Goal: Information Seeking & Learning: Find contact information

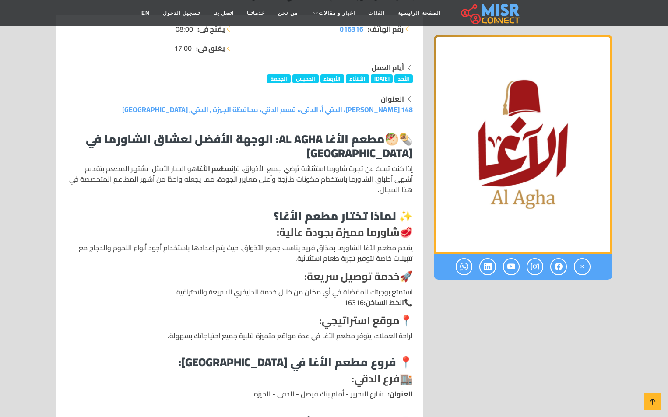
scroll to position [262, 0]
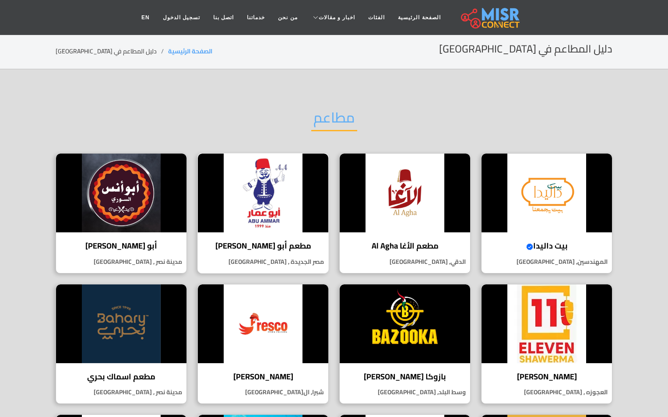
click at [279, 203] on img at bounding box center [263, 193] width 130 height 79
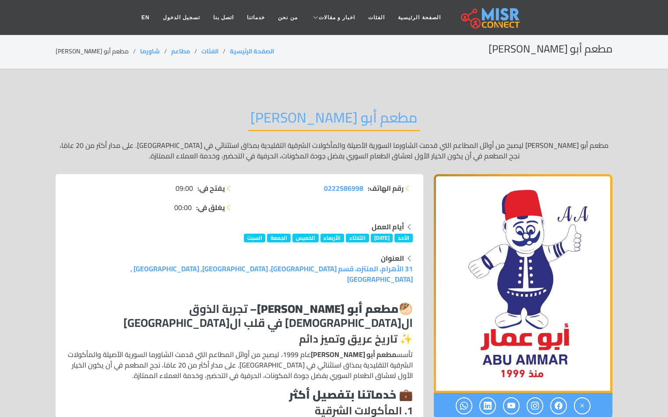
scroll to position [306, 0]
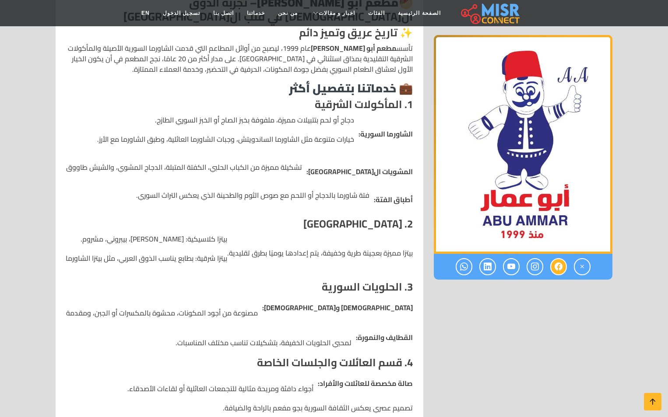
click at [559, 269] on icon at bounding box center [558, 266] width 8 height 14
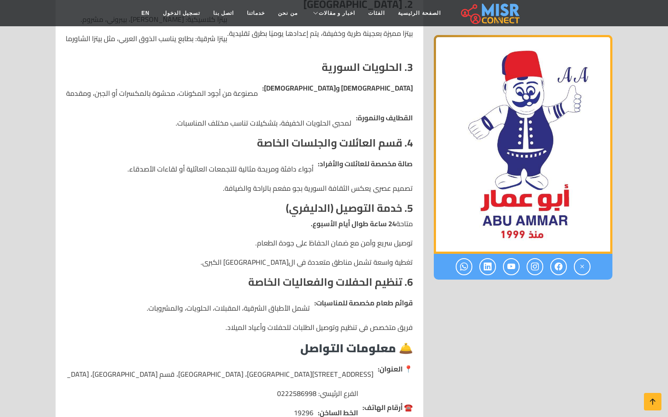
scroll to position [525, 0]
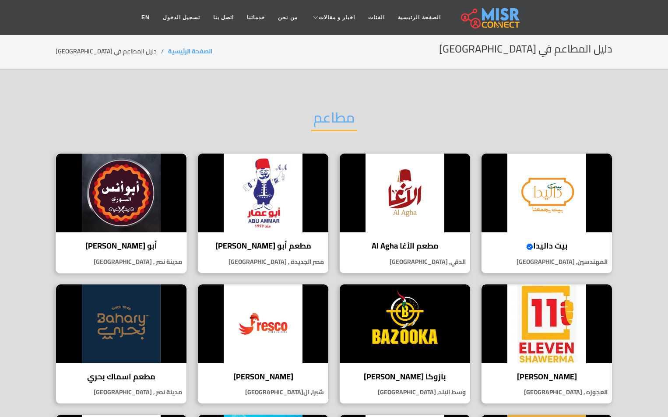
click at [151, 192] on img at bounding box center [121, 193] width 130 height 79
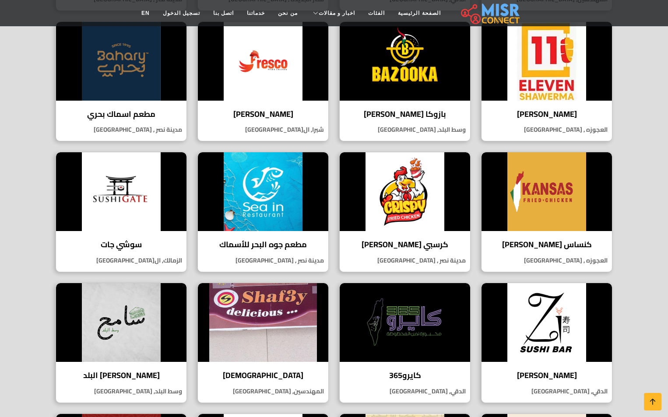
scroll to position [44, 0]
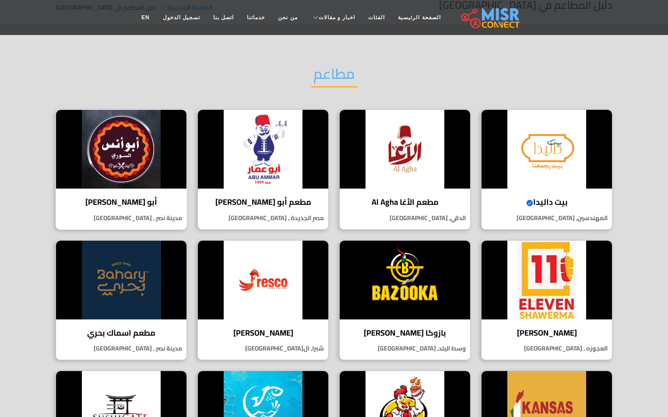
click at [147, 161] on img at bounding box center [121, 149] width 130 height 79
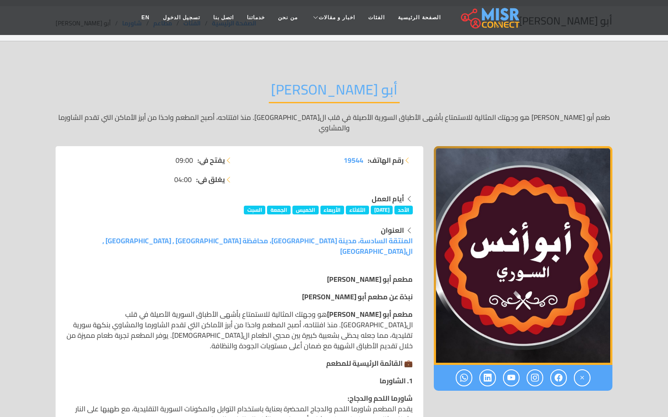
scroll to position [44, 0]
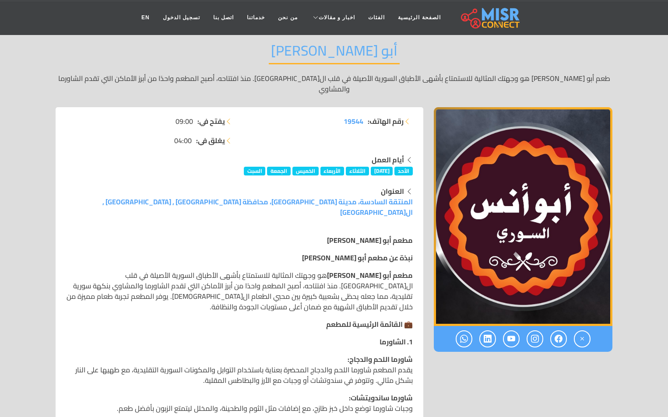
scroll to position [175, 0]
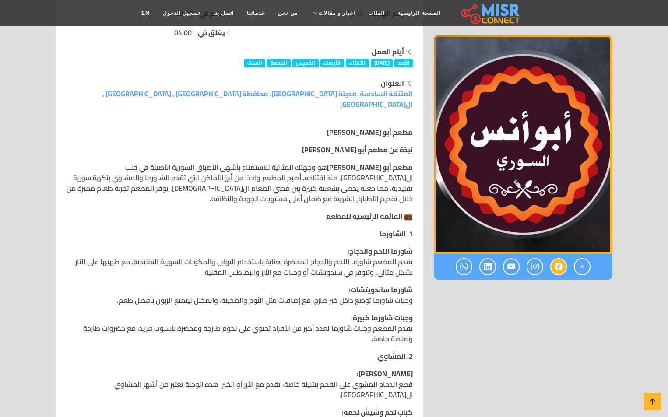
click at [560, 268] on icon at bounding box center [558, 266] width 8 height 14
